Goal: Task Accomplishment & Management: Manage account settings

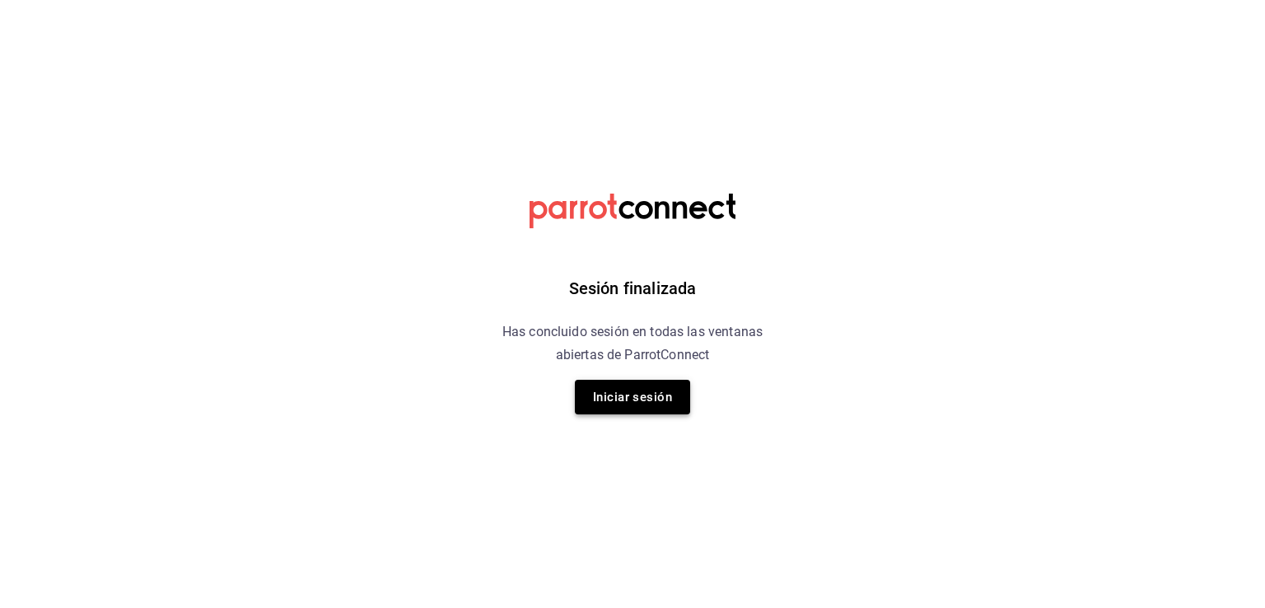
click at [645, 400] on button "Iniciar sesión" at bounding box center [632, 397] width 115 height 35
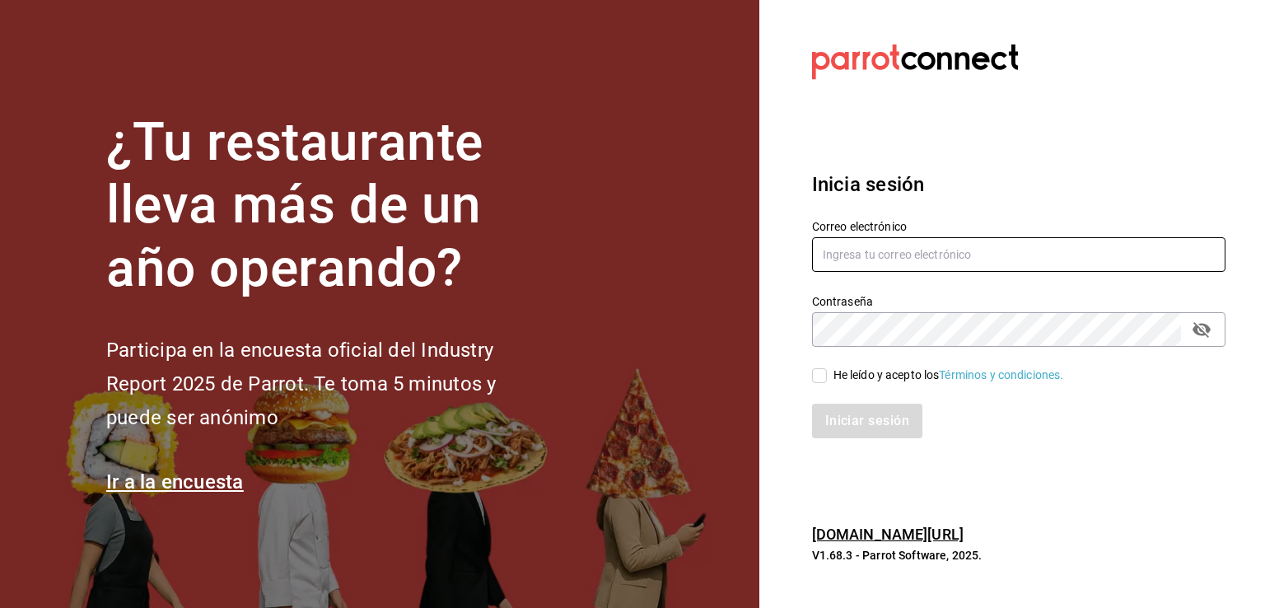
click at [912, 258] on input "text" at bounding box center [1018, 254] width 413 height 35
type input "[EMAIL_ADDRESS][DOMAIN_NAME]"
click at [826, 374] on input "He leído y acepto los Términos y condiciones." at bounding box center [819, 375] width 15 height 15
checkbox input "true"
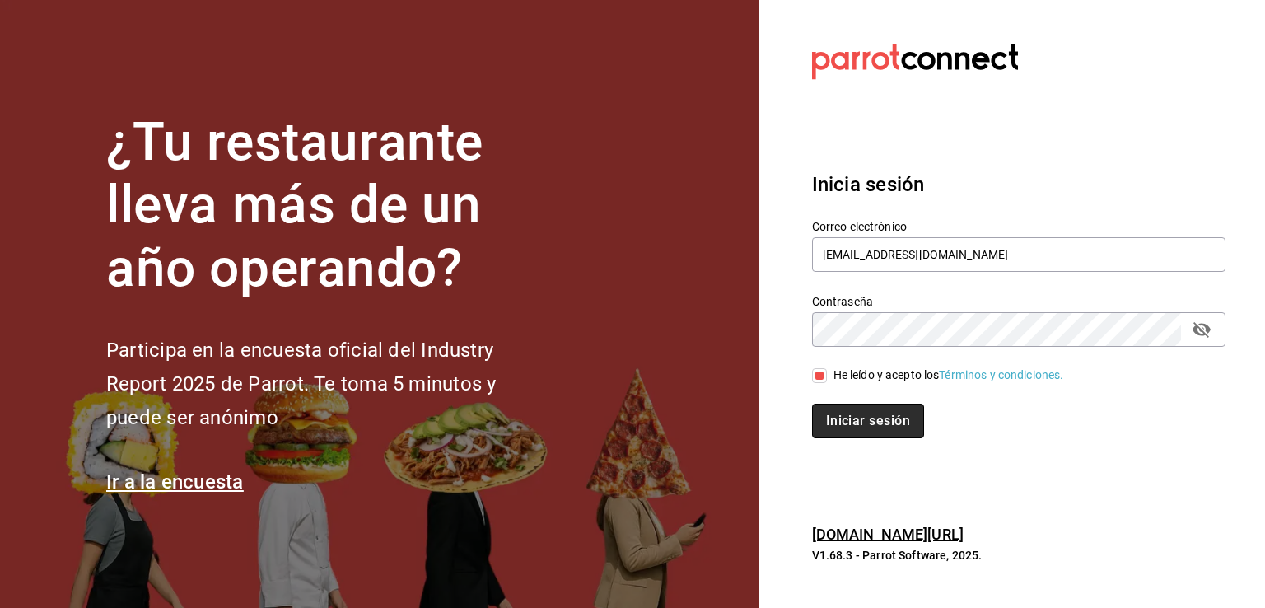
click at [842, 412] on button "Iniciar sesión" at bounding box center [868, 421] width 112 height 35
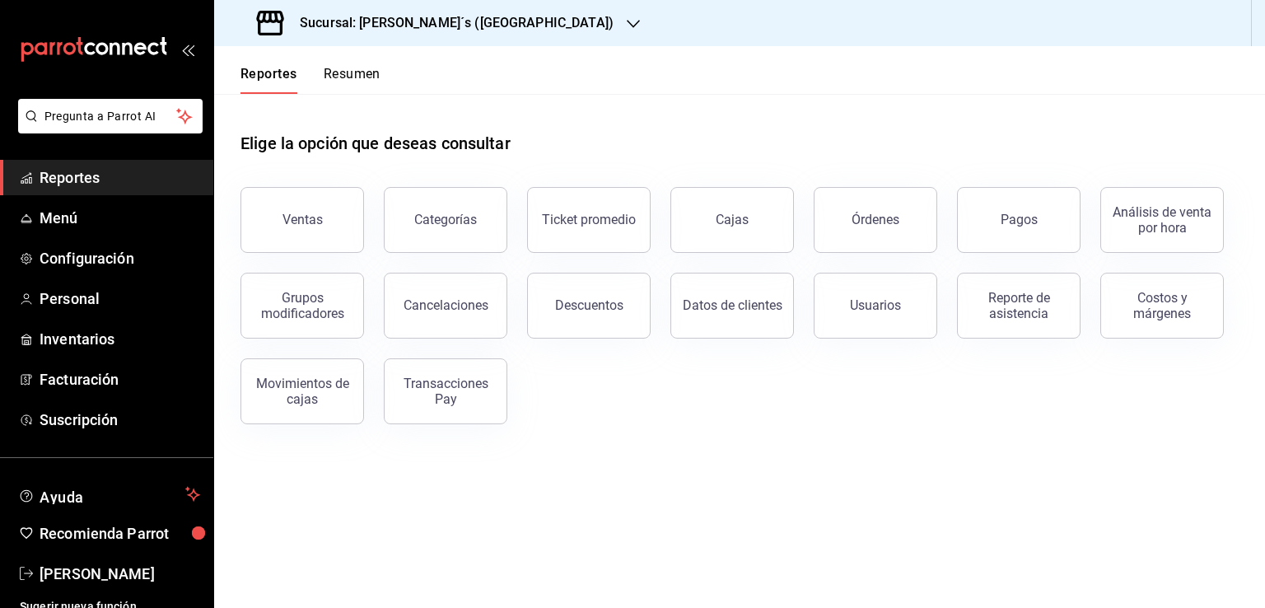
click at [627, 24] on icon "button" at bounding box center [633, 23] width 13 height 13
click at [306, 106] on span "Monchoso (Tamps)" at bounding box center [277, 108] width 101 height 17
click at [64, 294] on span "Personal" at bounding box center [120, 298] width 161 height 22
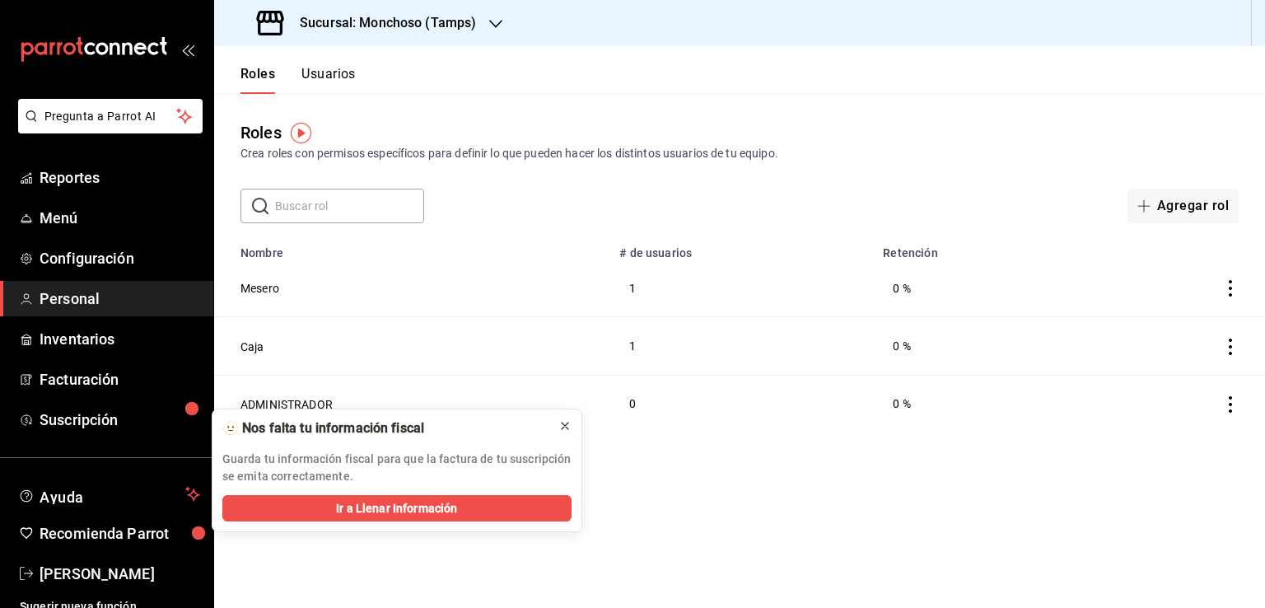
click at [567, 426] on icon at bounding box center [564, 425] width 13 height 13
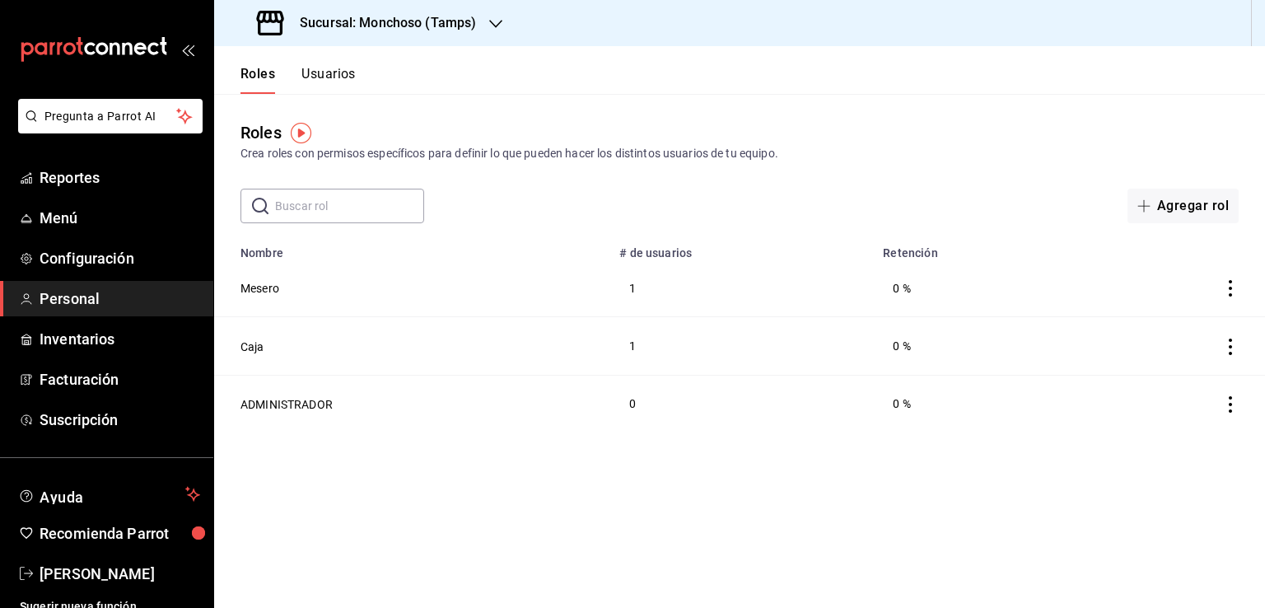
click at [336, 78] on button "Usuarios" at bounding box center [328, 80] width 54 height 28
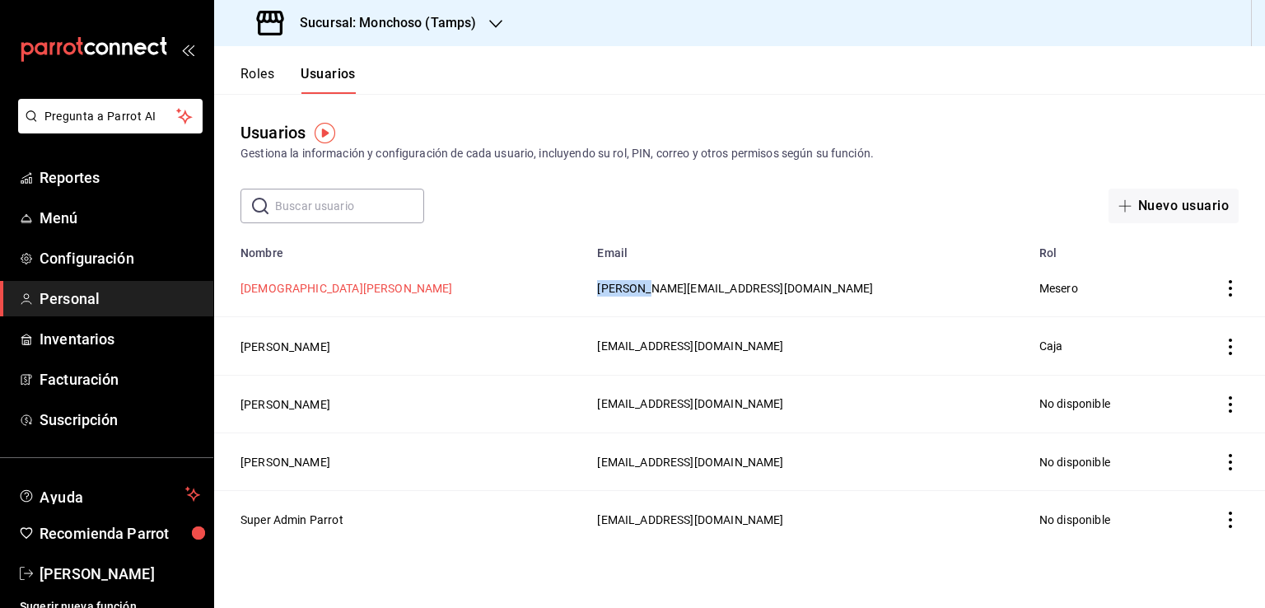
drag, startPoint x: 527, startPoint y: 299, endPoint x: 287, endPoint y: 293, distance: 239.7
click at [287, 293] on tr "Jesus Paz jesus@monchoso.com Mesero" at bounding box center [739, 288] width 1051 height 58
click at [287, 293] on button "Jesus Paz" at bounding box center [346, 288] width 212 height 16
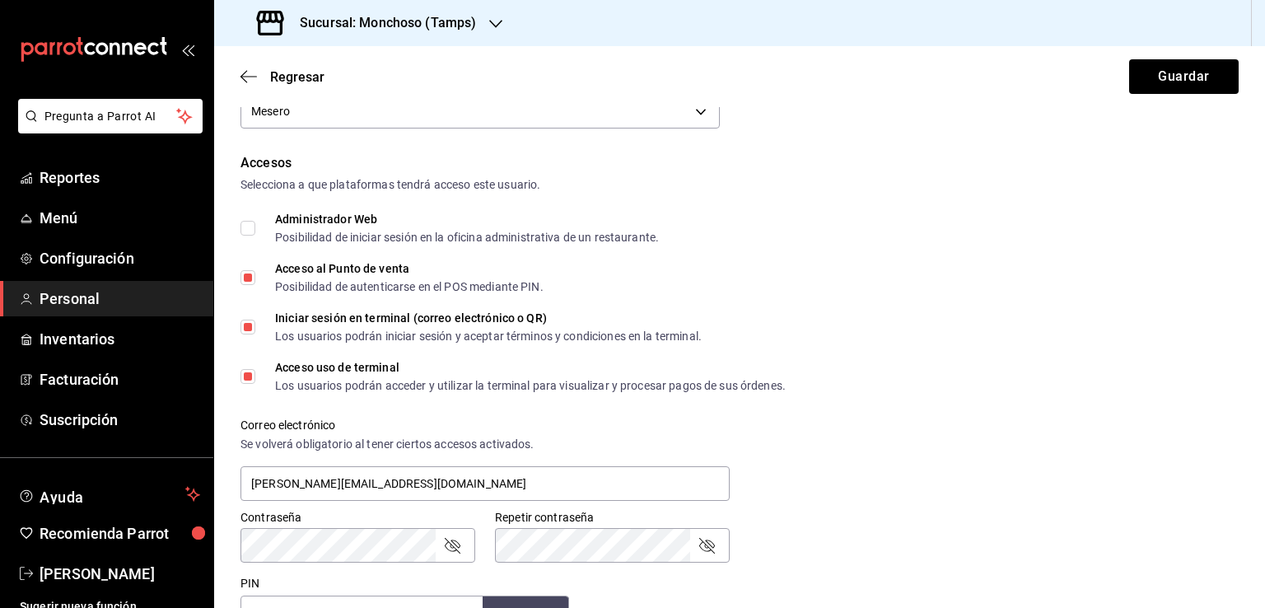
scroll to position [213, 0]
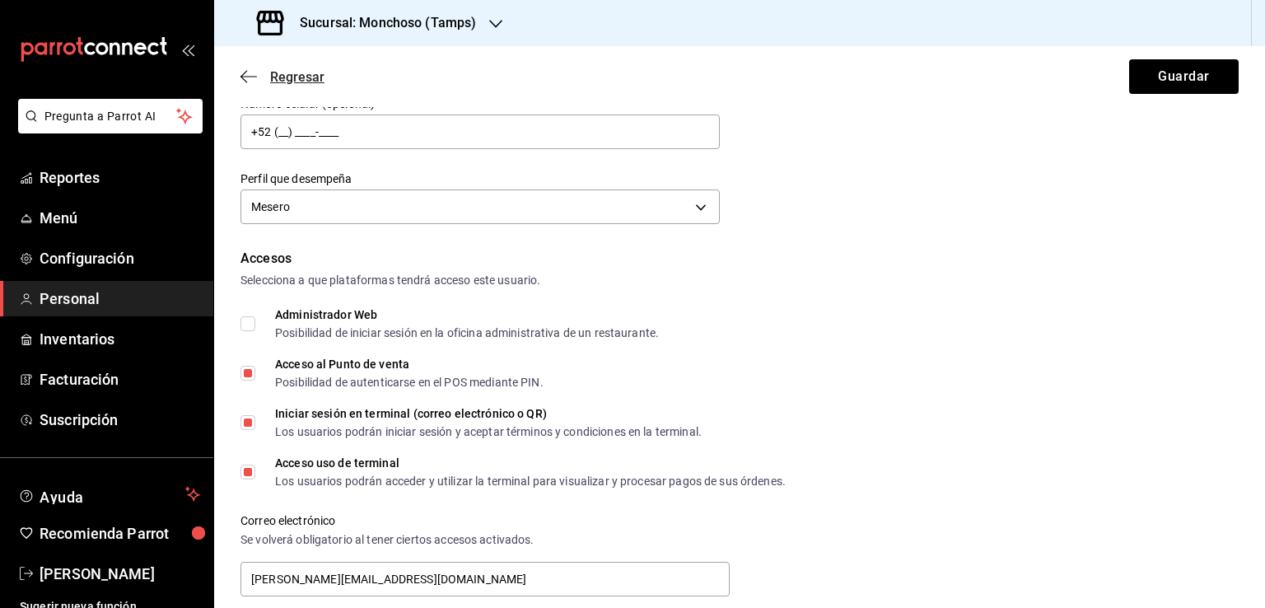
click at [243, 75] on icon "button" at bounding box center [248, 76] width 16 height 15
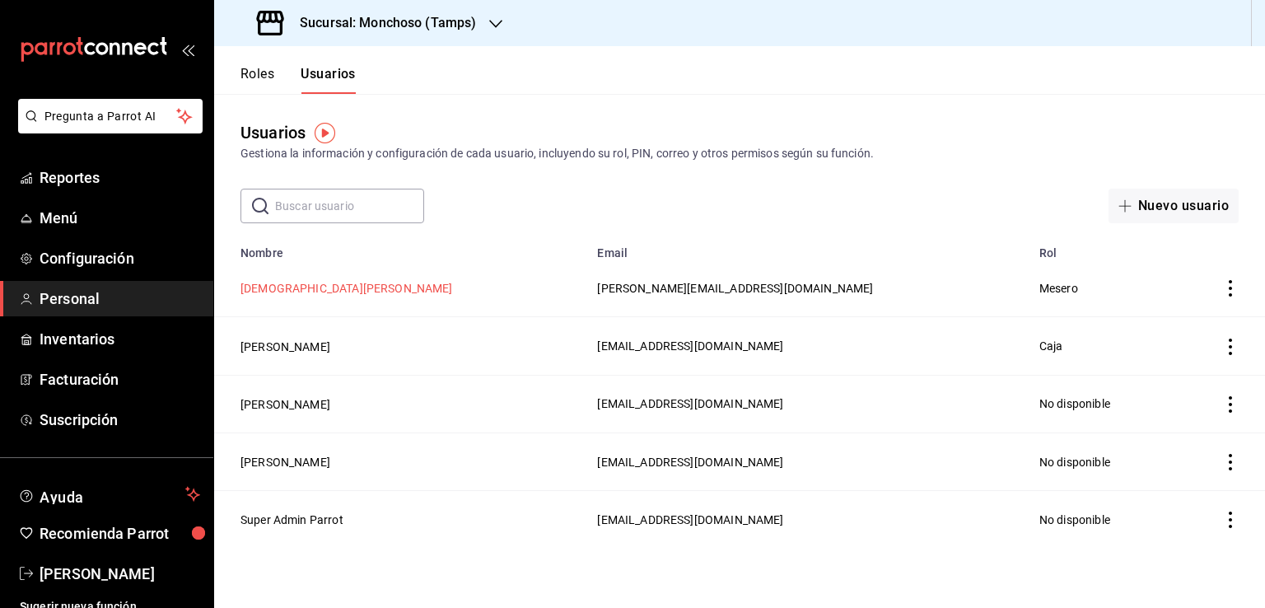
click at [282, 286] on button "Jesus Paz" at bounding box center [346, 288] width 212 height 16
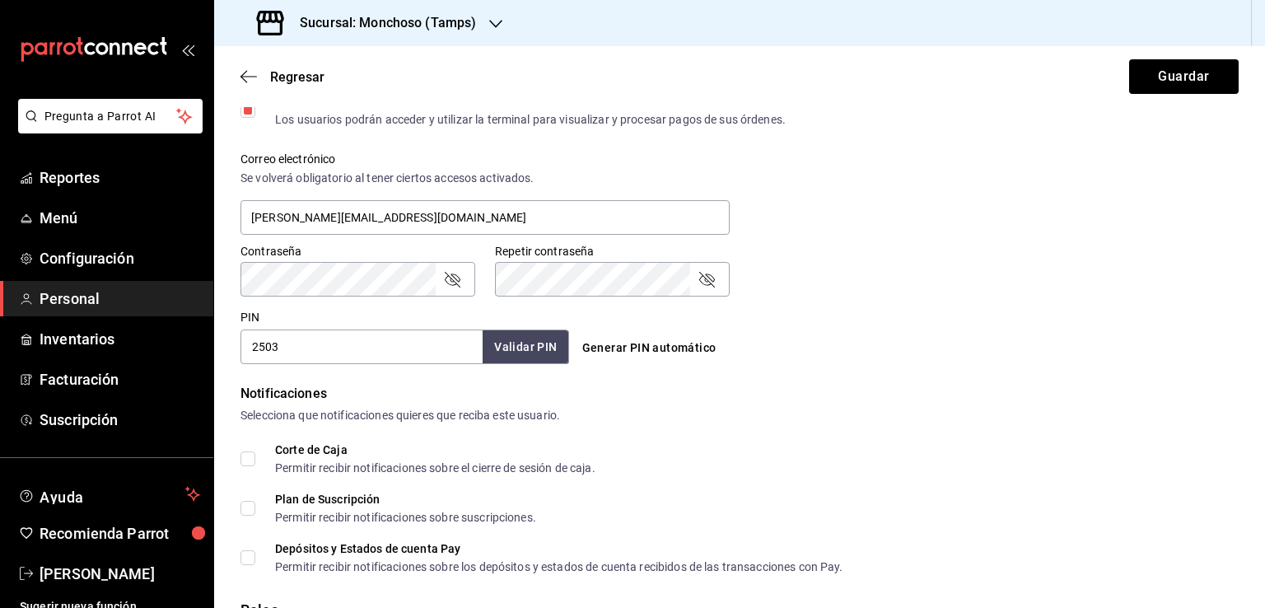
scroll to position [583, 0]
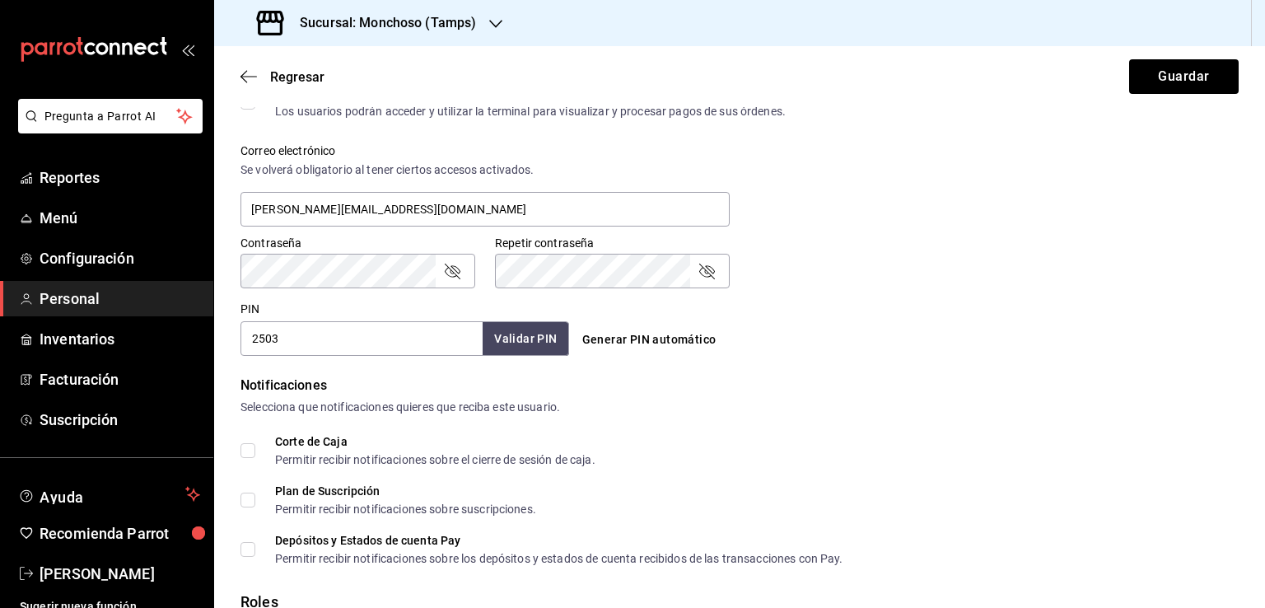
click at [113, 285] on link "Personal" at bounding box center [106, 298] width 213 height 35
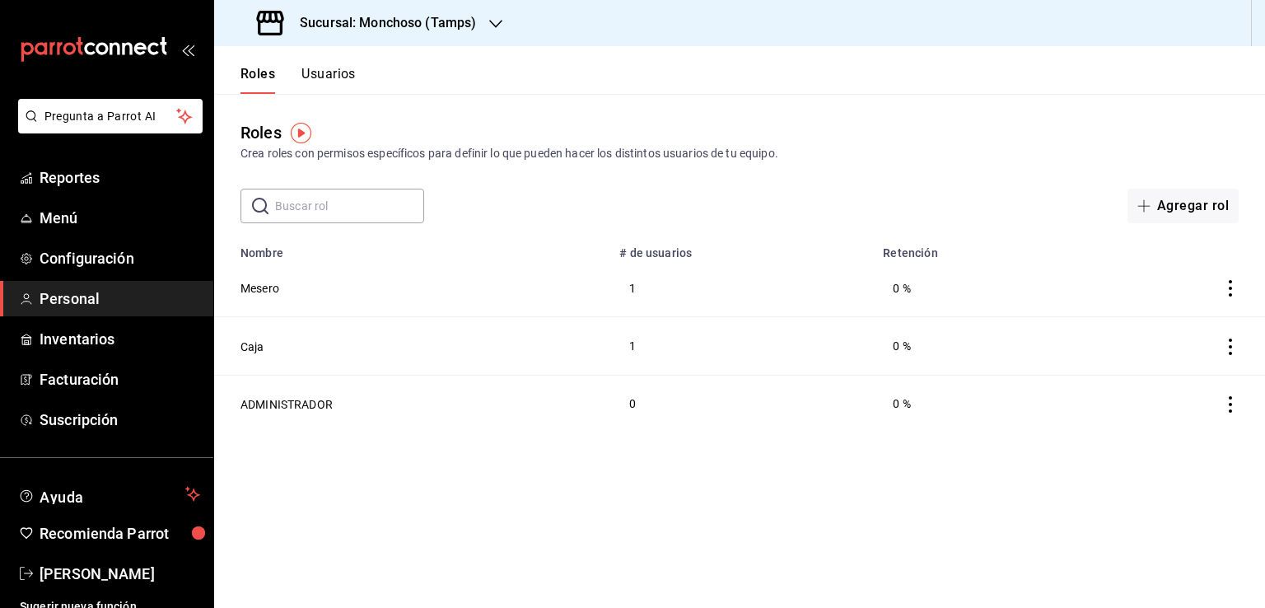
click at [623, 161] on div "Crea roles con permisos específicos para definir lo que pueden hacer los distin…" at bounding box center [739, 153] width 998 height 17
